Goal: Entertainment & Leisure: Browse casually

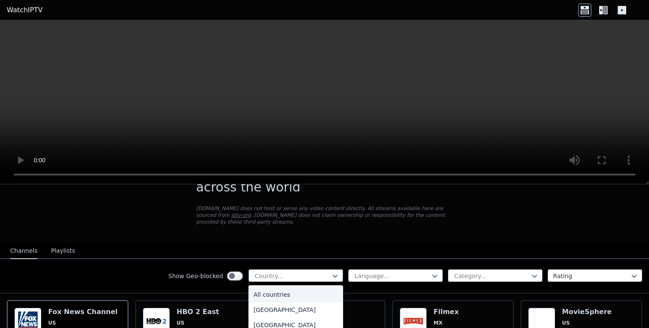
scroll to position [77, 0]
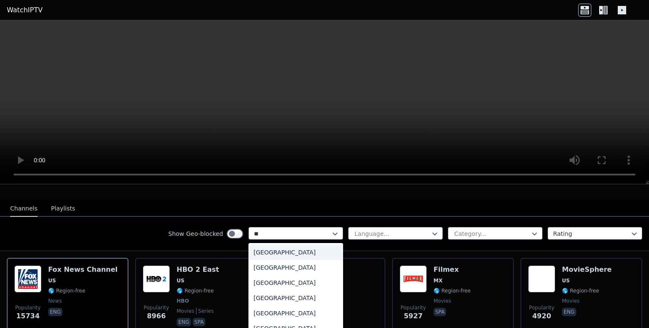
type input "***"
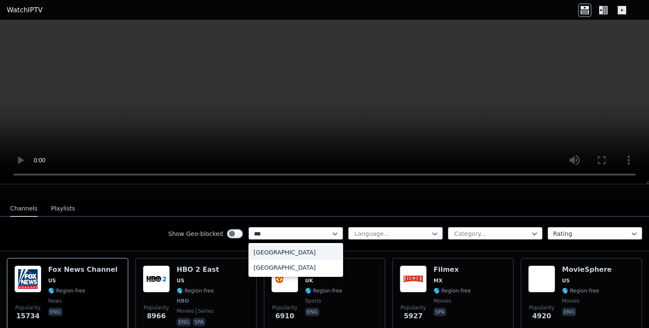
click at [275, 245] on div "[GEOGRAPHIC_DATA]" at bounding box center [296, 252] width 95 height 15
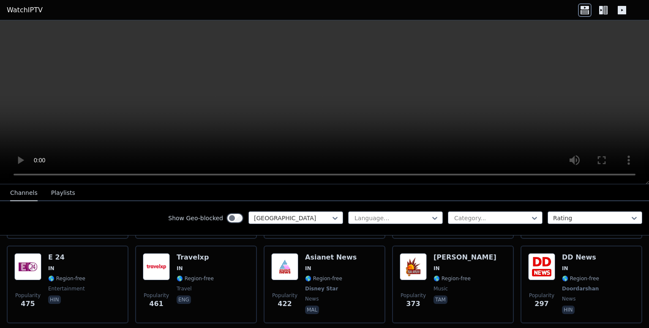
scroll to position [214, 0]
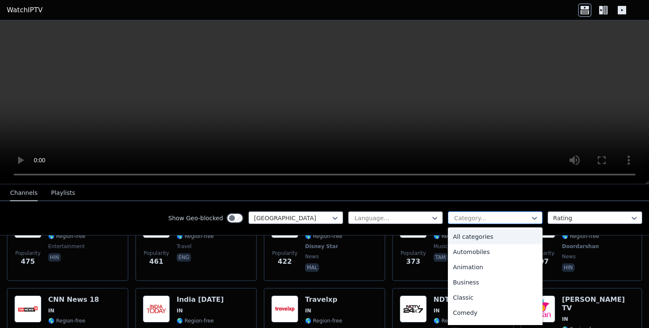
click at [478, 221] on div at bounding box center [491, 218] width 77 height 8
click at [476, 302] on div "Sports" at bounding box center [495, 298] width 95 height 15
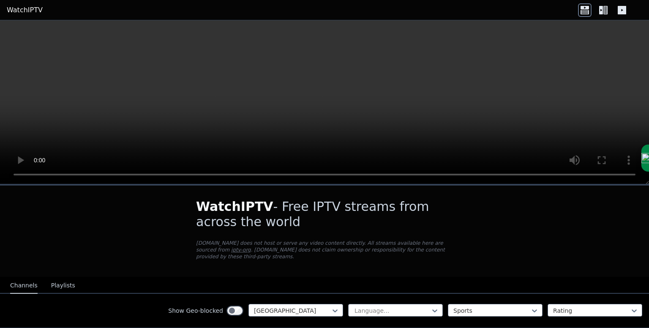
scroll to position [35, 0]
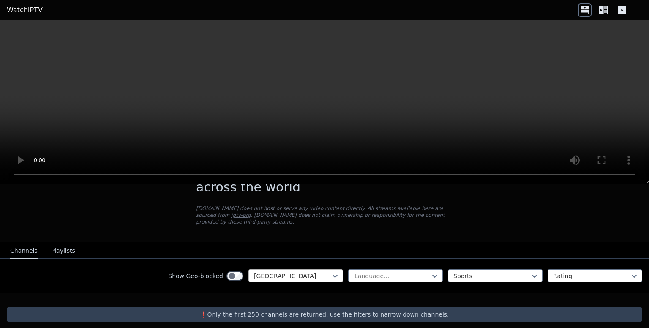
click at [314, 272] on div at bounding box center [292, 276] width 77 height 8
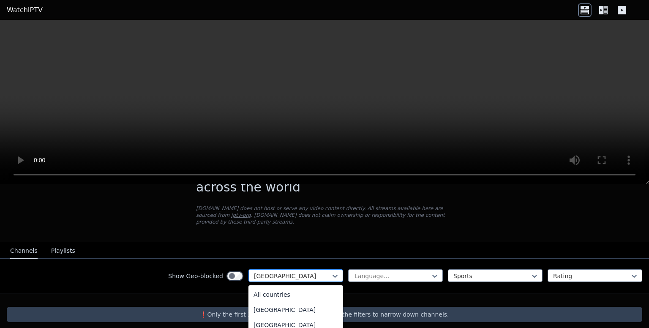
scroll to position [1212, 0]
click at [311, 272] on div at bounding box center [292, 276] width 77 height 8
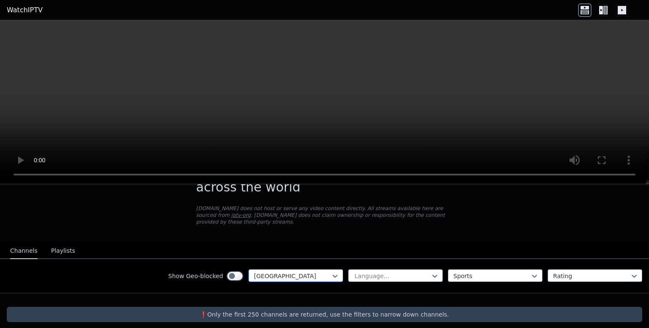
click at [311, 272] on div at bounding box center [292, 276] width 77 height 8
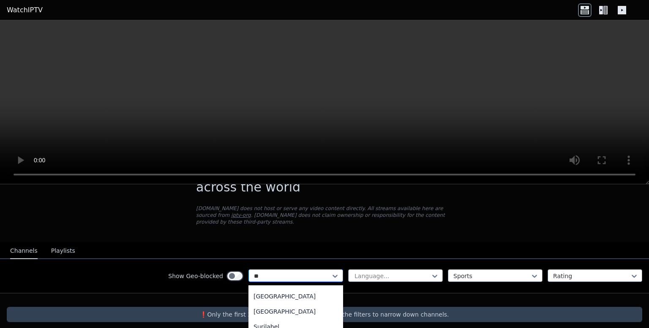
scroll to position [90, 0]
type input "***"
click at [299, 309] on div "[GEOGRAPHIC_DATA]" at bounding box center [296, 309] width 95 height 15
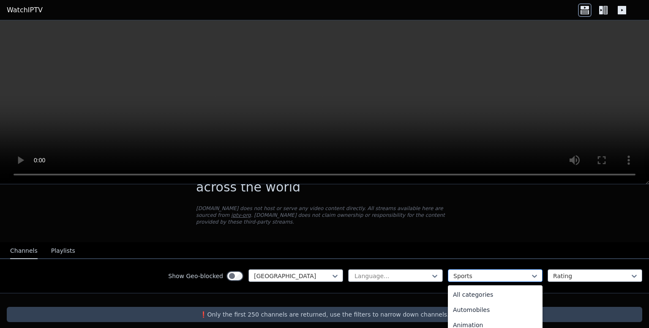
click at [475, 272] on div at bounding box center [491, 276] width 77 height 8
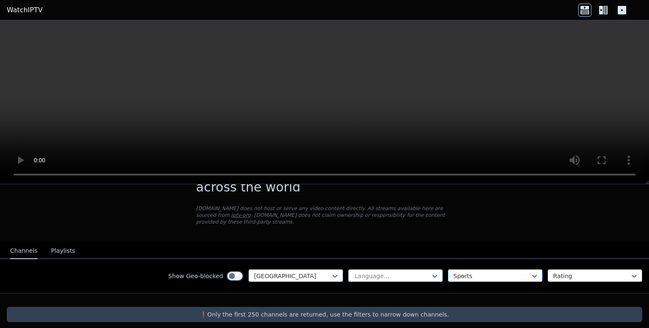
click at [473, 272] on div at bounding box center [491, 276] width 77 height 8
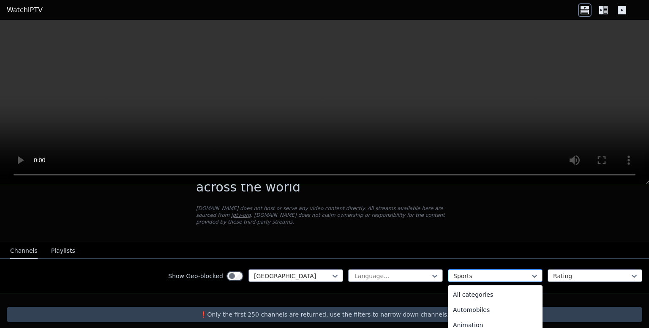
click at [453, 272] on div at bounding box center [491, 276] width 77 height 8
click at [456, 285] on div "News" at bounding box center [495, 292] width 95 height 15
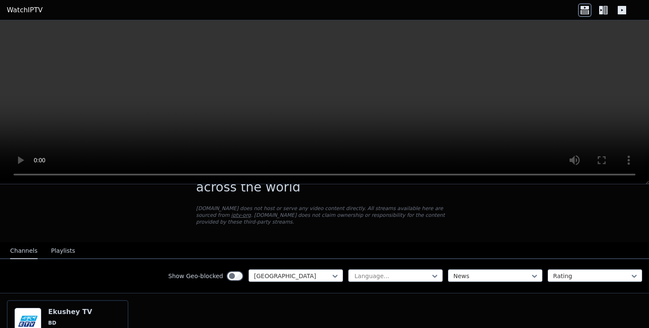
scroll to position [110, 0]
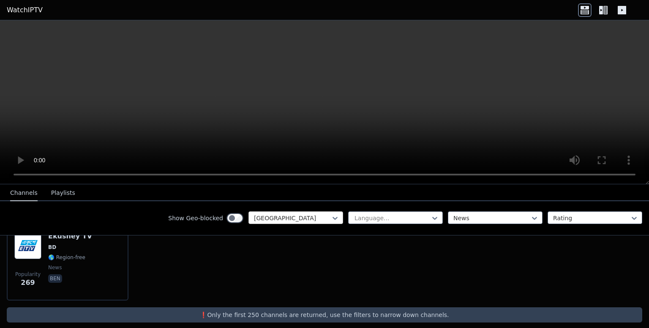
click at [267, 219] on div at bounding box center [292, 218] width 77 height 8
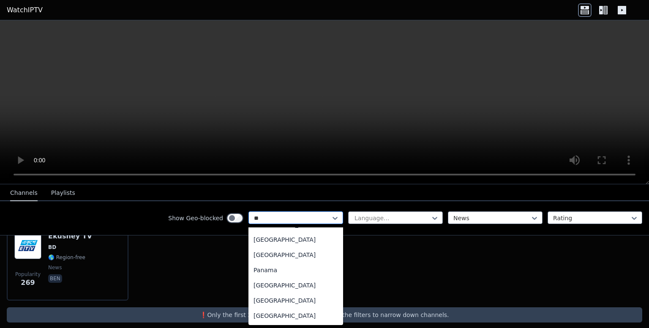
scroll to position [0, 0]
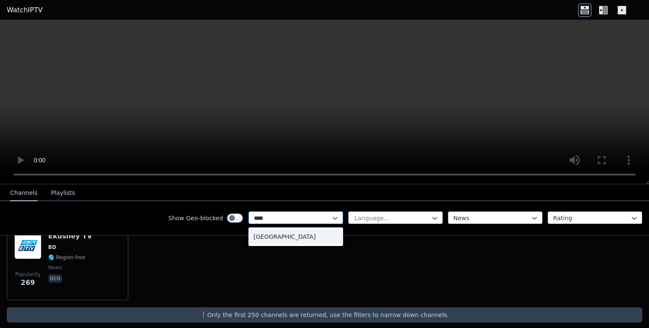
type input "*****"
click at [260, 233] on div "[GEOGRAPHIC_DATA]" at bounding box center [296, 236] width 95 height 15
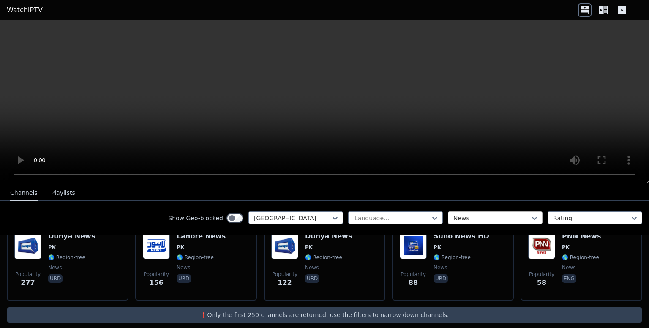
click at [468, 219] on div at bounding box center [491, 218] width 77 height 8
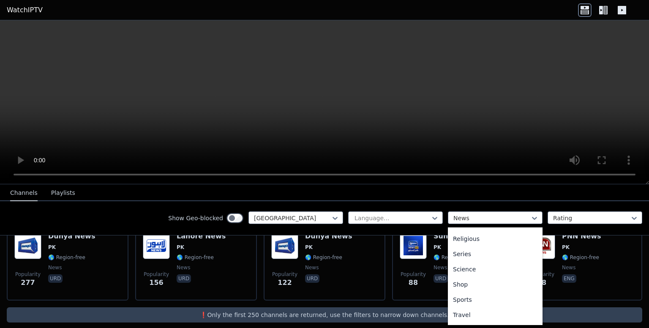
scroll to position [308, 0]
click at [470, 296] on div "Sports" at bounding box center [495, 294] width 95 height 15
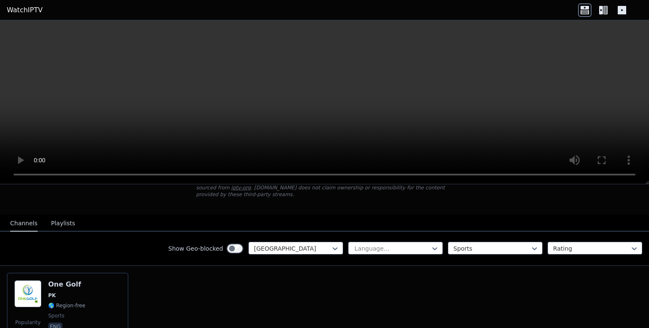
scroll to position [83, 0]
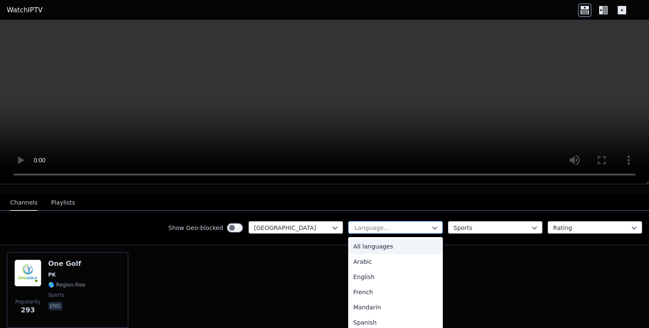
click at [375, 224] on div at bounding box center [392, 228] width 77 height 8
click at [316, 224] on div at bounding box center [292, 228] width 77 height 8
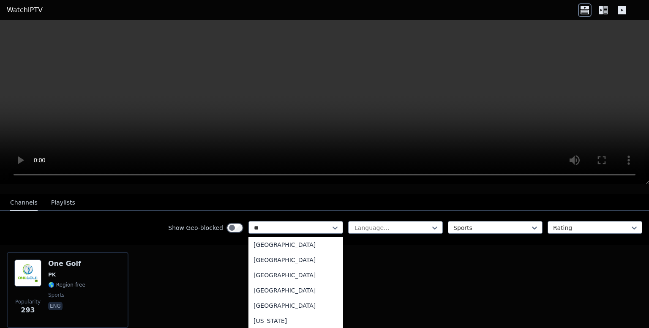
scroll to position [0, 0]
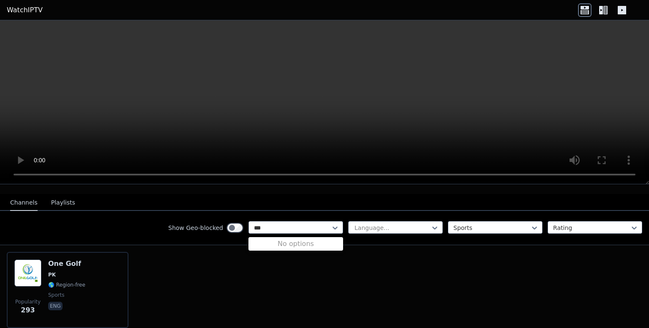
type input "**"
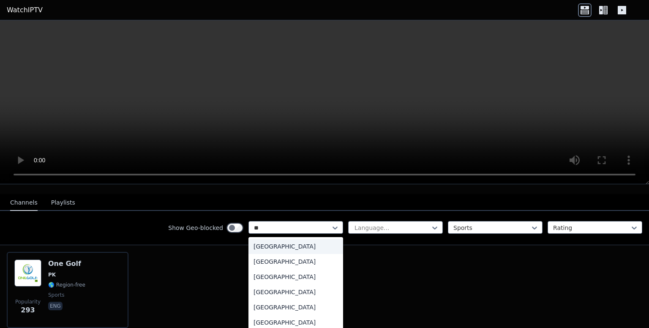
click at [304, 239] on div "[GEOGRAPHIC_DATA]" at bounding box center [296, 246] width 95 height 15
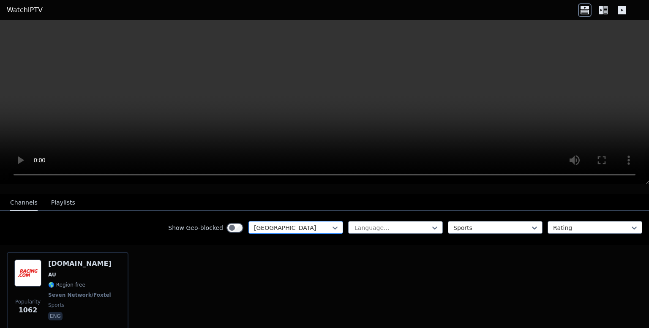
click at [289, 224] on div at bounding box center [292, 228] width 77 height 8
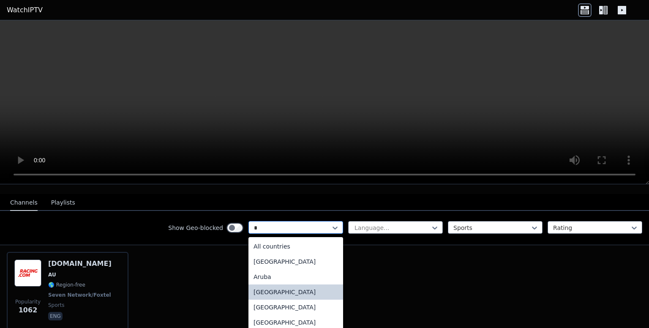
type input "**"
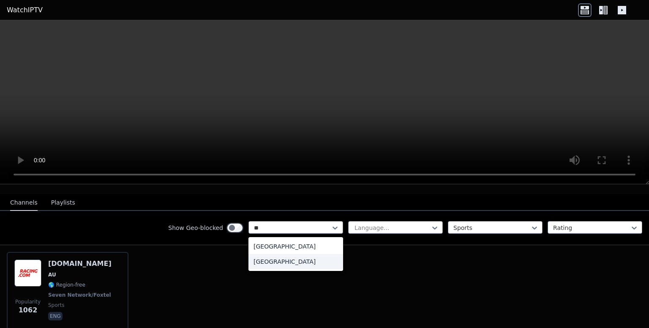
click at [298, 256] on div "[GEOGRAPHIC_DATA]" at bounding box center [296, 261] width 95 height 15
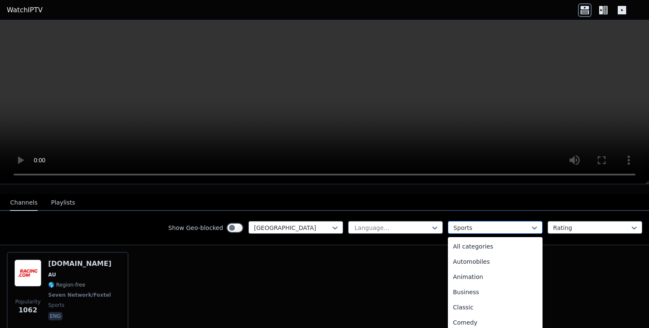
click at [457, 224] on div at bounding box center [491, 228] width 77 height 8
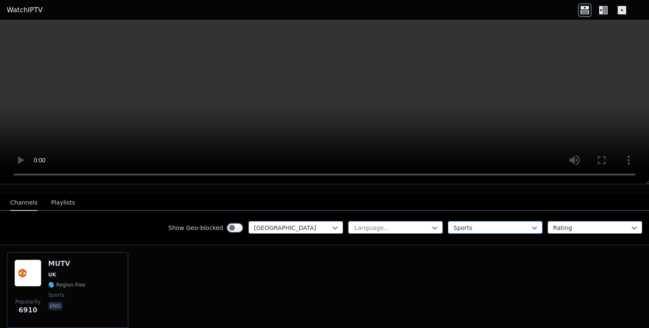
click at [457, 224] on div at bounding box center [491, 228] width 77 height 8
